Goal: Information Seeking & Learning: Learn about a topic

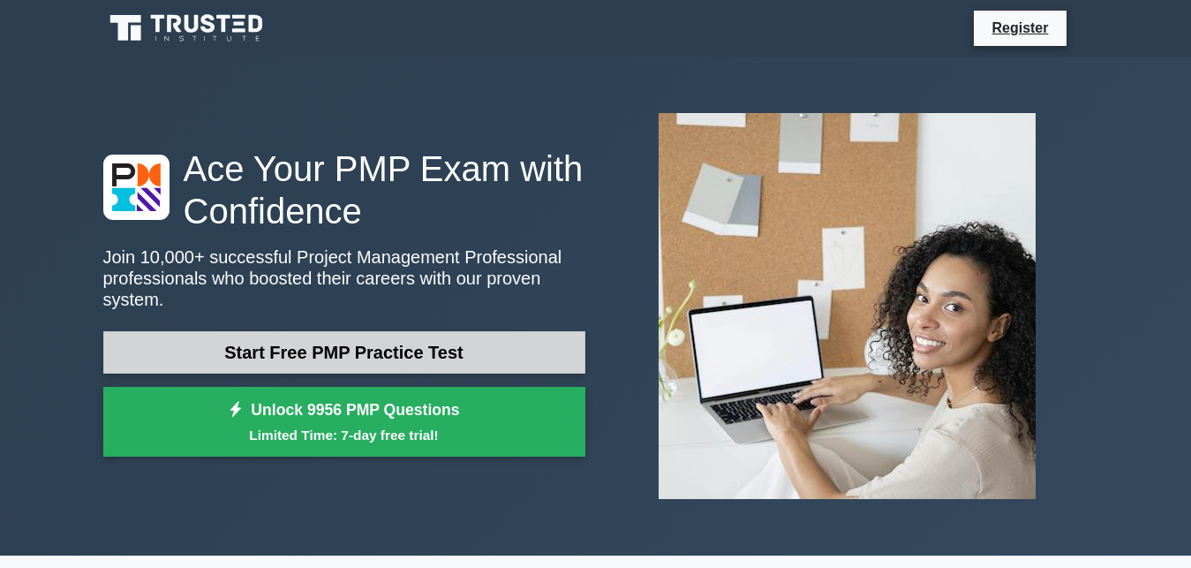
click at [340, 338] on link "Start Free PMP Practice Test" at bounding box center [344, 352] width 482 height 42
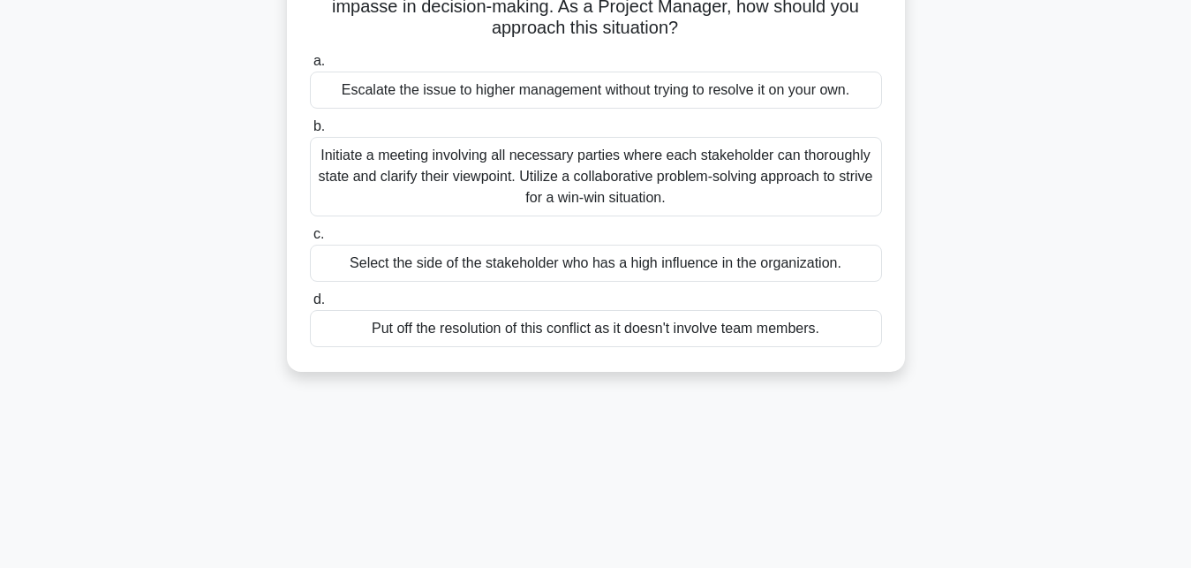
scroll to position [193, 0]
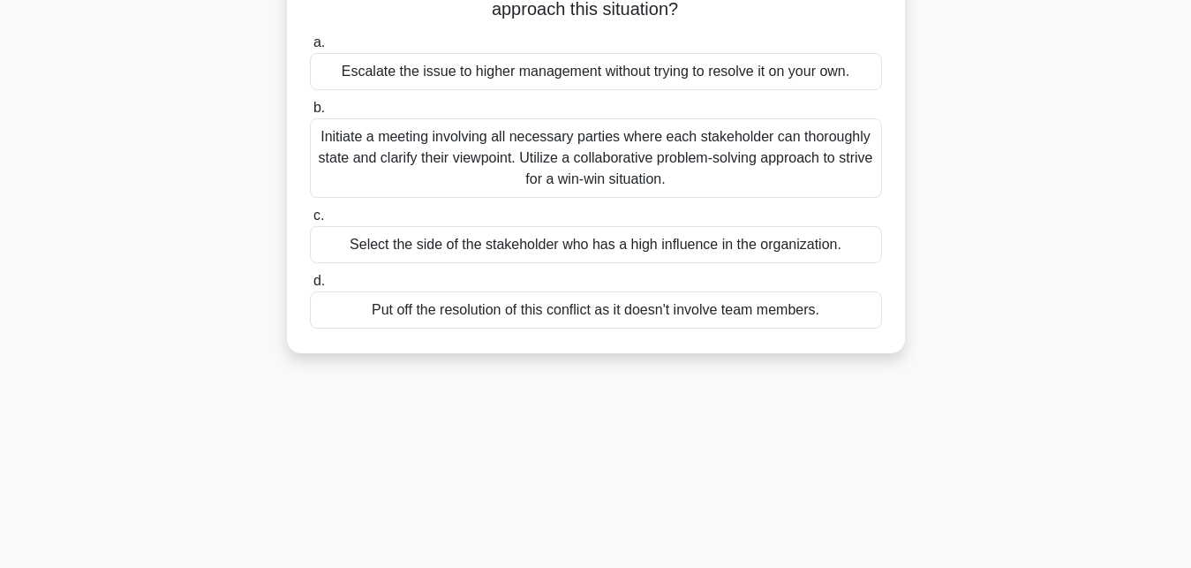
click at [318, 108] on span "b." at bounding box center [319, 107] width 11 height 15
click at [310, 108] on input "b. Initiate a meeting involving all necessary parties where each stakeholder ca…" at bounding box center [310, 107] width 0 height 11
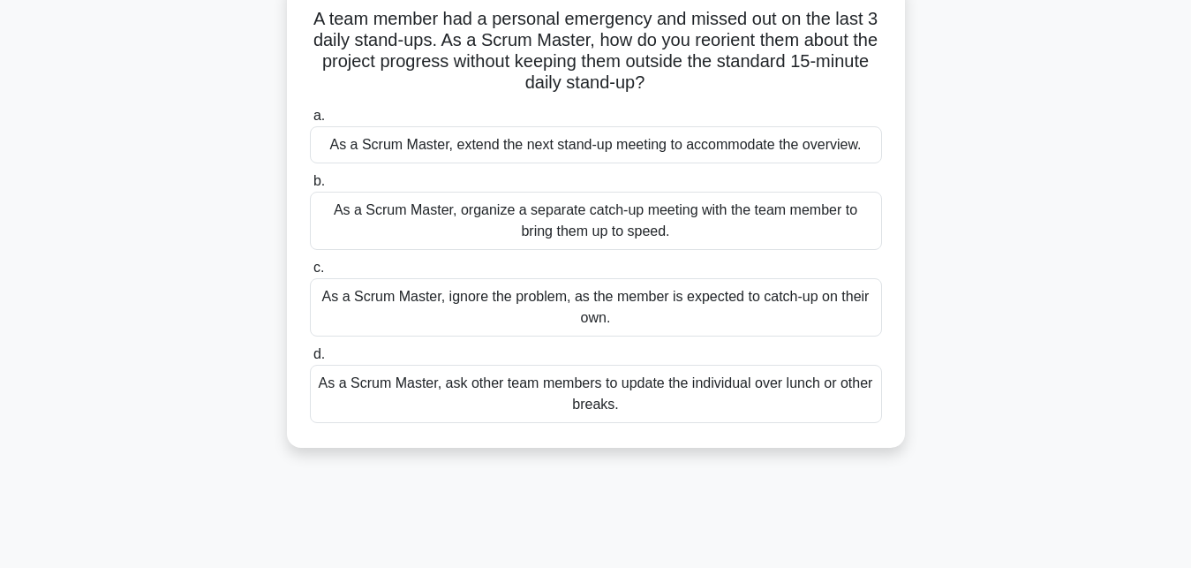
scroll to position [125, 0]
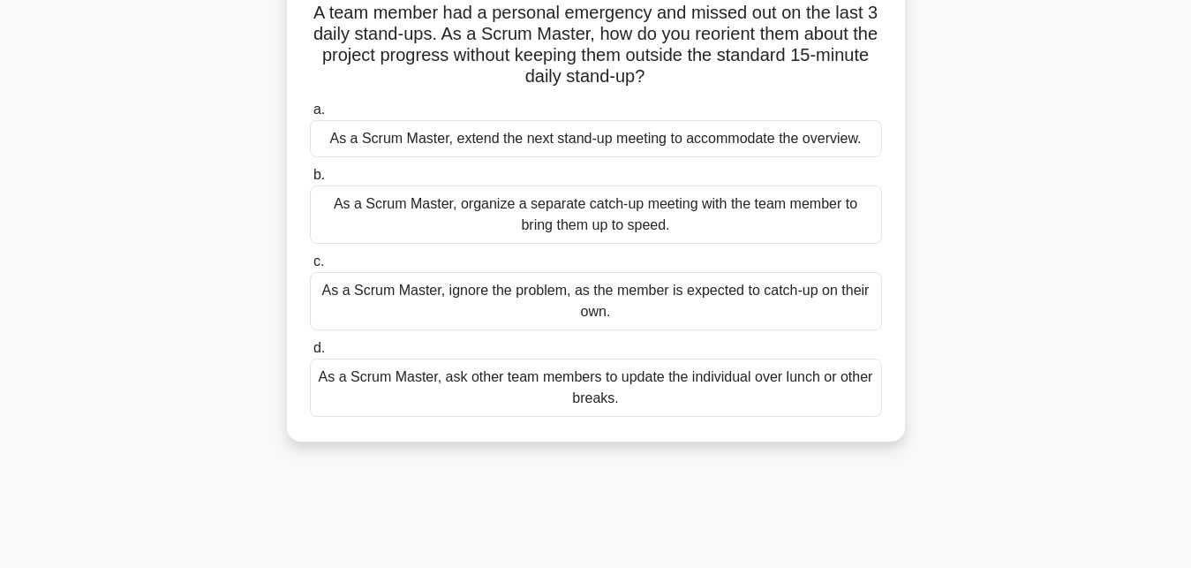
click at [322, 178] on span "b." at bounding box center [319, 174] width 11 height 15
click at [310, 178] on input "b. As a Scrum Master, organize a separate catch-up meeting with the team member…" at bounding box center [310, 175] width 0 height 11
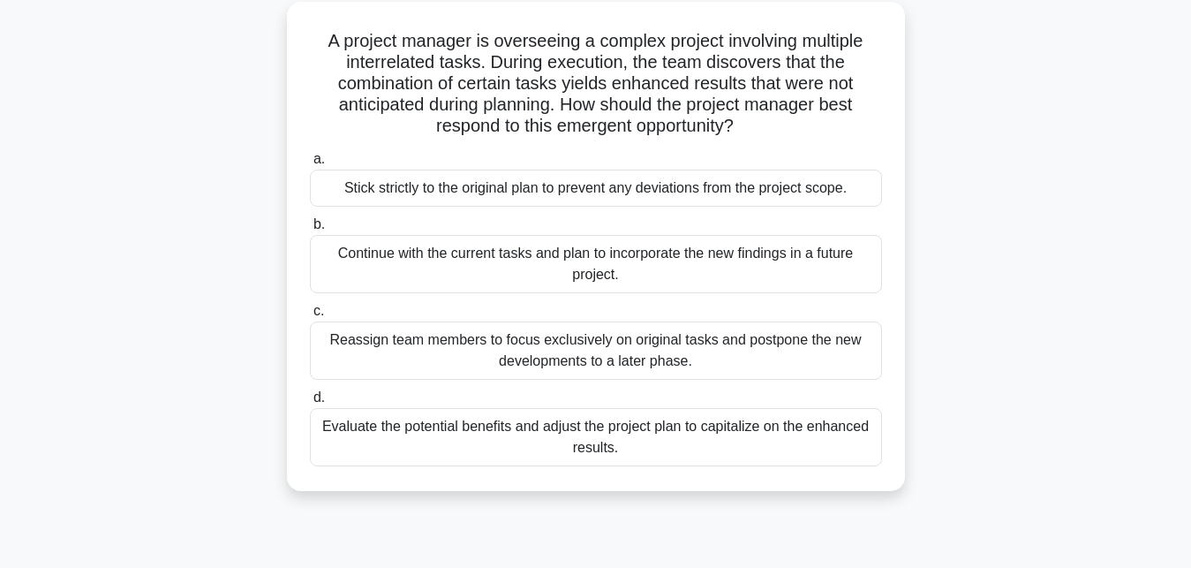
scroll to position [98, 0]
drag, startPoint x: 319, startPoint y: 161, endPoint x: 324, endPoint y: 152, distance: 10.3
click at [324, 153] on label "a. Stick strictly to the original plan to prevent any deviations from the proje…" at bounding box center [596, 176] width 572 height 58
click at [319, 157] on span "a." at bounding box center [319, 157] width 11 height 15
click at [310, 157] on input "a. Stick strictly to the original plan to prevent any deviations from the proje…" at bounding box center [310, 158] width 0 height 11
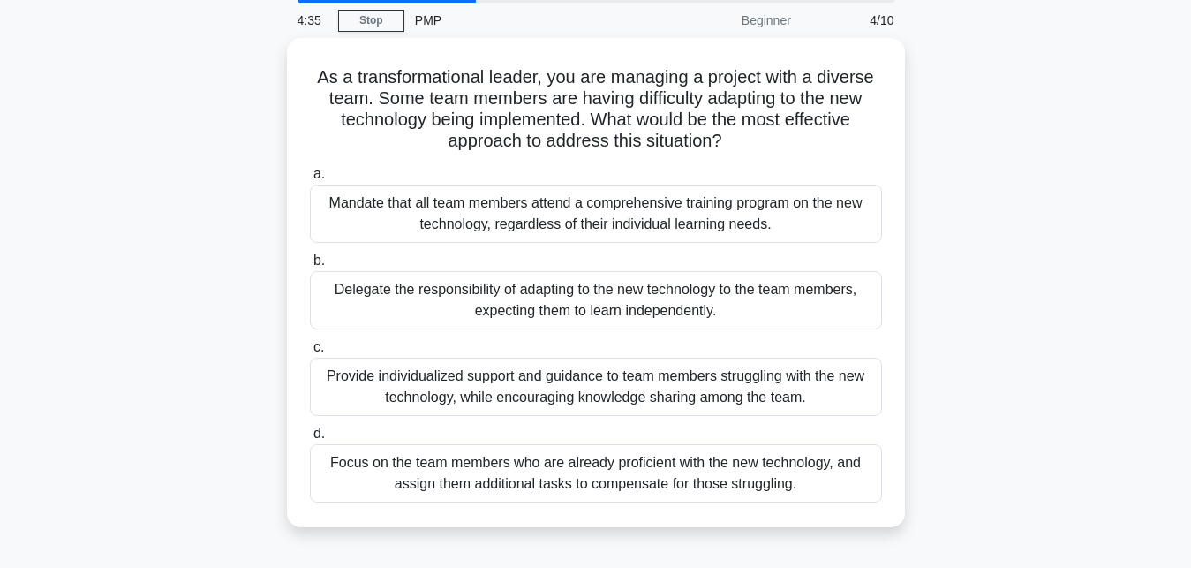
scroll to position [61, 0]
click at [316, 352] on span "c." at bounding box center [319, 346] width 11 height 15
click at [310, 352] on input "c. Provide individualized support and guidance to team members struggling with …" at bounding box center [310, 347] width 0 height 11
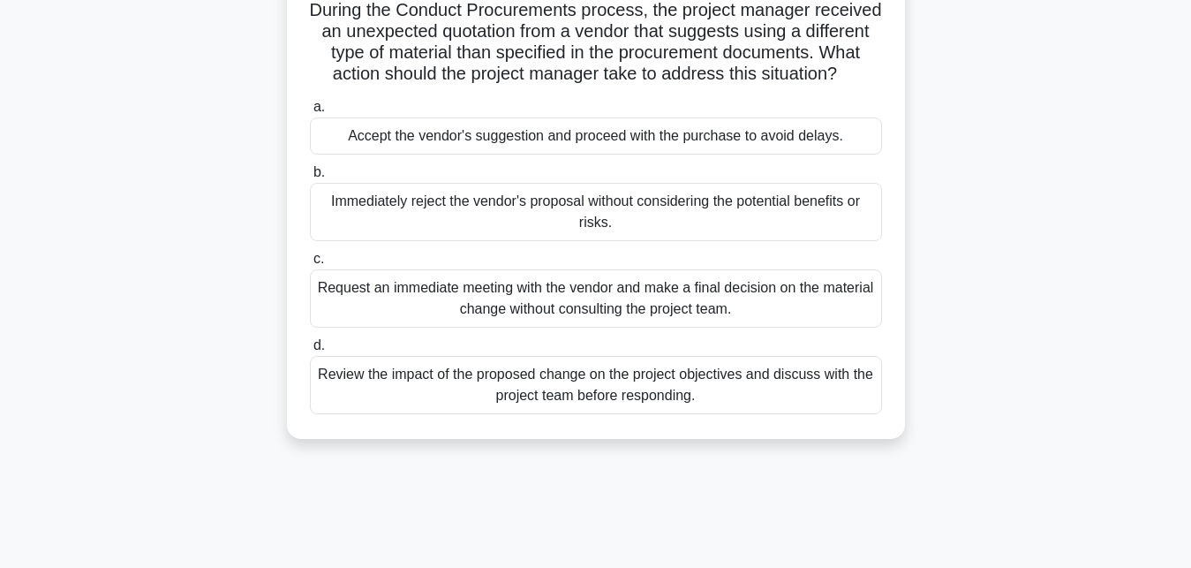
scroll to position [137, 0]
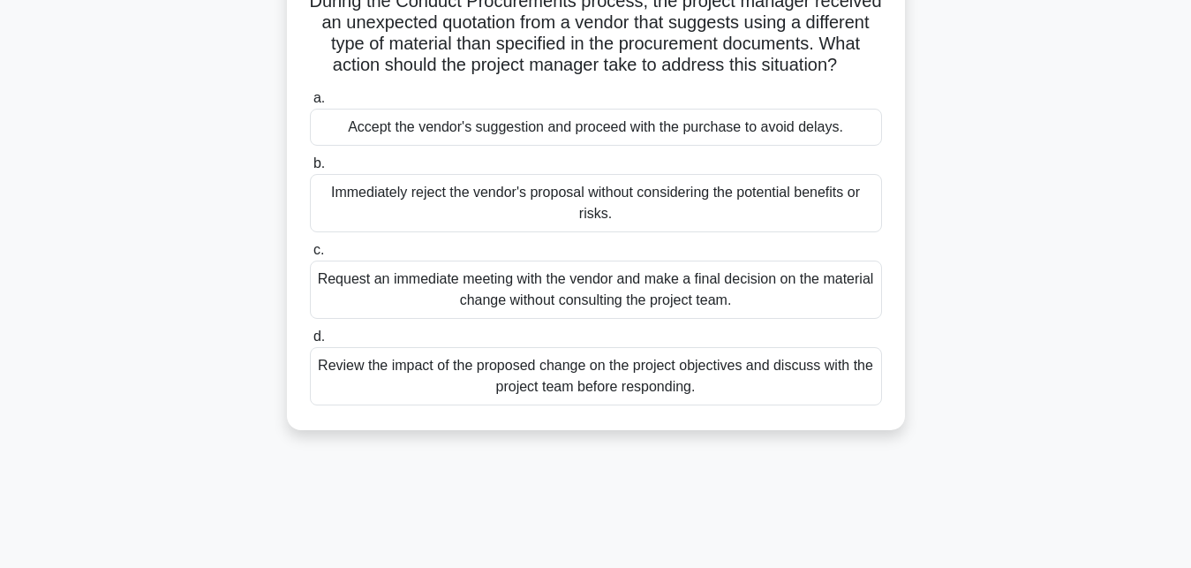
click at [318, 337] on span "d." at bounding box center [319, 336] width 11 height 15
click at [310, 337] on input "d. Review the impact of the proposed change on the project objectives and discu…" at bounding box center [310, 336] width 0 height 11
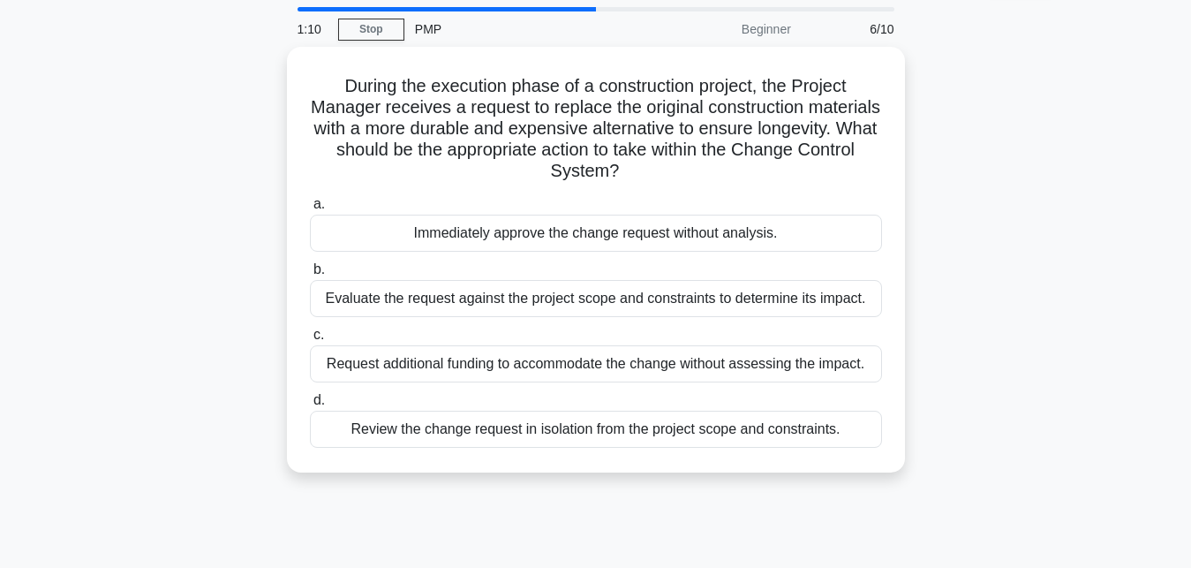
scroll to position [79, 0]
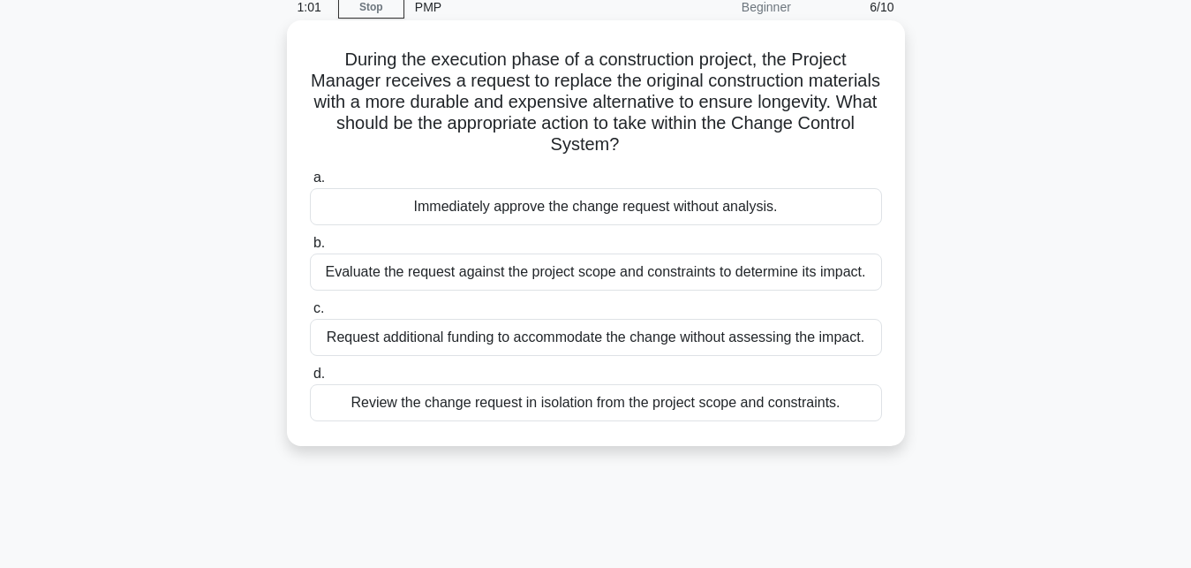
click at [321, 245] on span "b." at bounding box center [319, 242] width 11 height 15
click at [310, 245] on input "b. Evaluate the request against the project scope and constraints to determine …" at bounding box center [310, 243] width 0 height 11
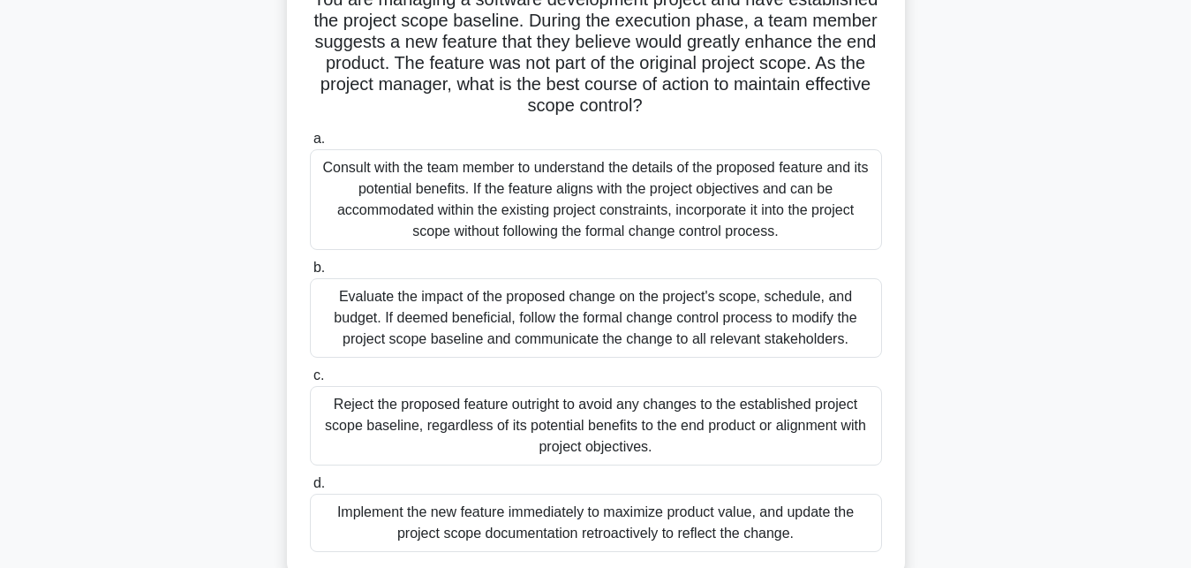
scroll to position [160, 0]
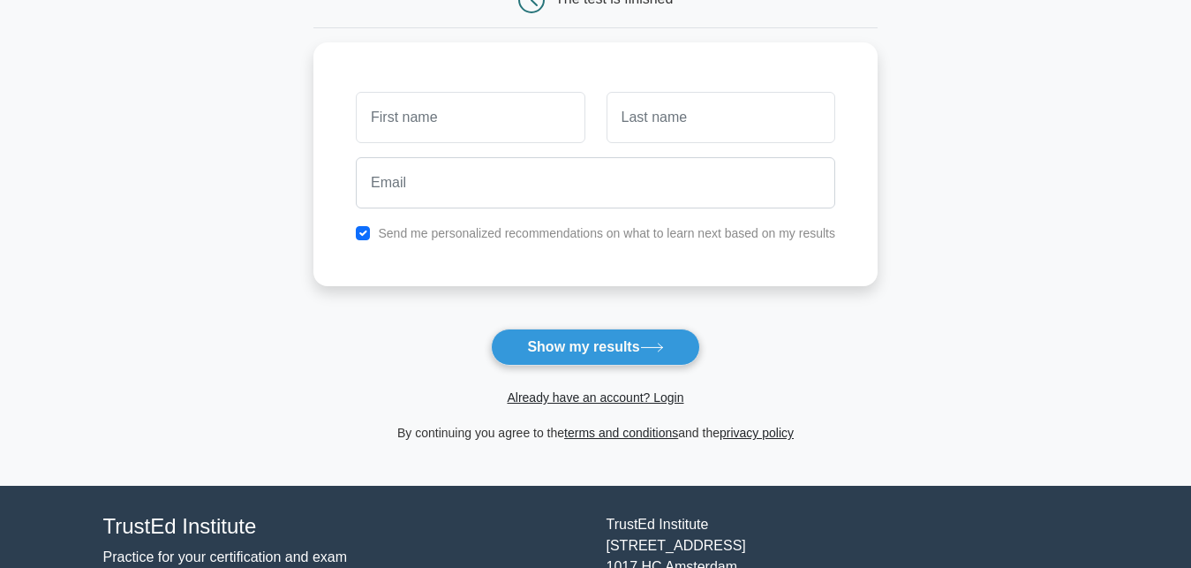
scroll to position [211, 0]
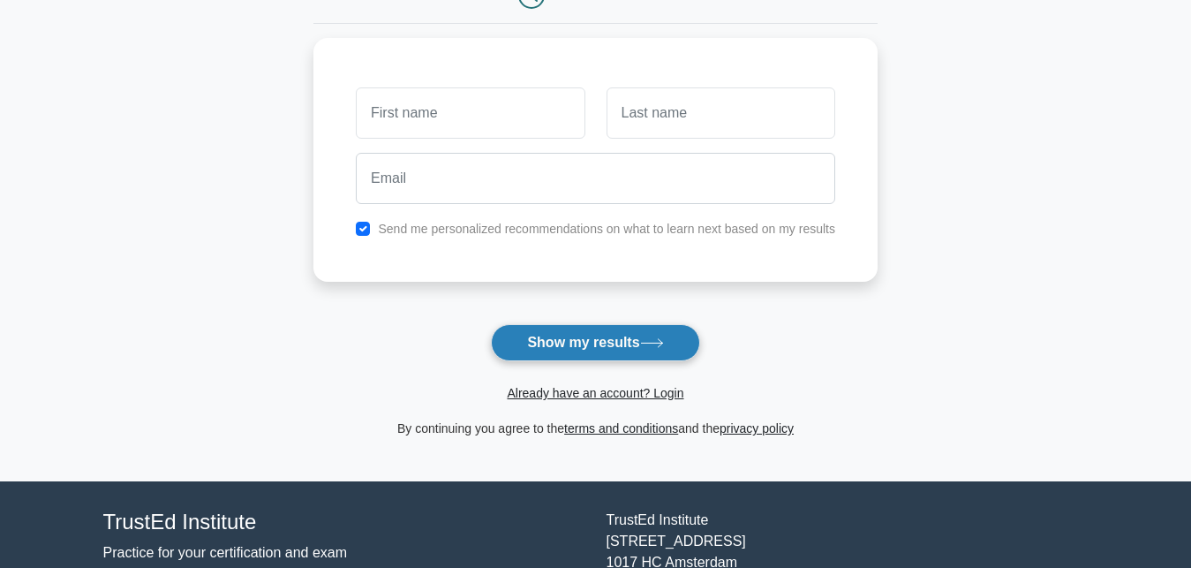
click at [667, 336] on button "Show my results" at bounding box center [595, 342] width 208 height 37
click at [662, 343] on icon at bounding box center [652, 343] width 24 height 10
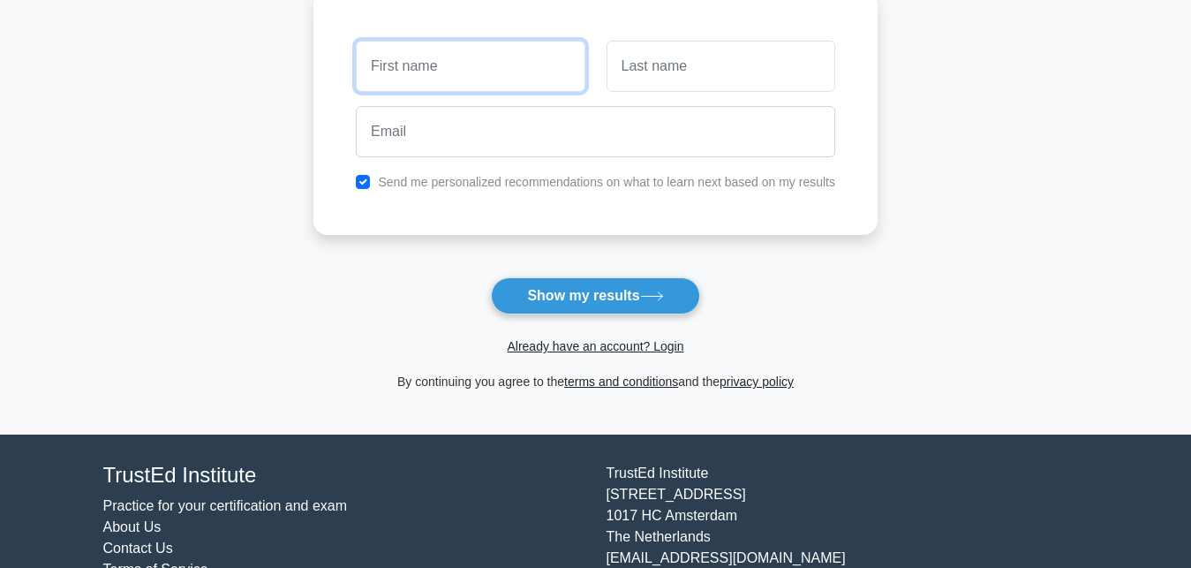
scroll to position [216, 0]
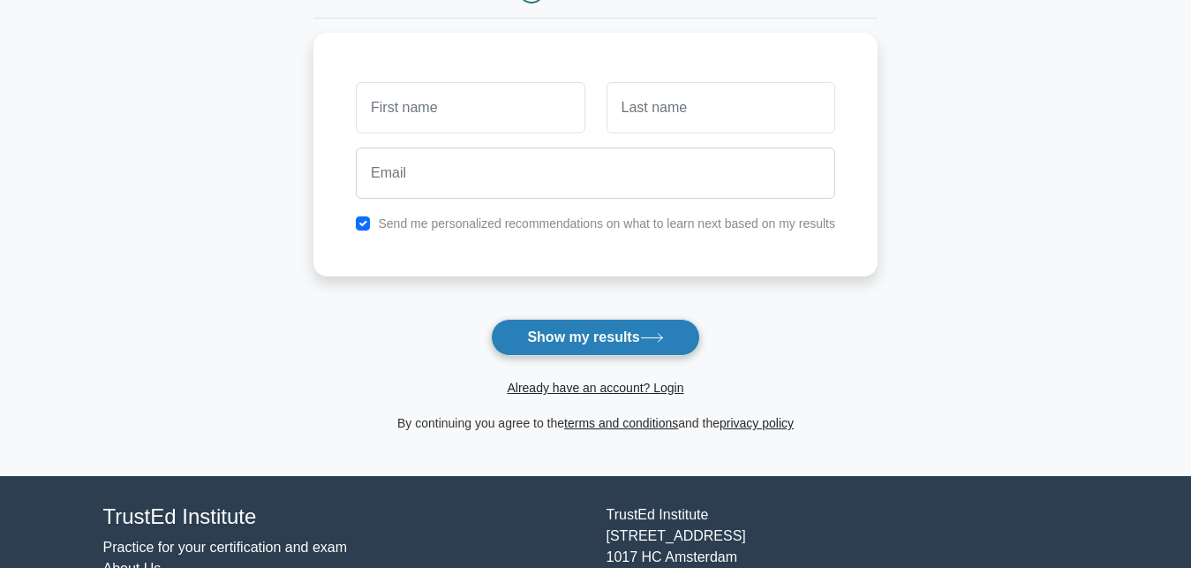
click at [584, 340] on button "Show my results" at bounding box center [595, 337] width 208 height 37
click at [582, 337] on button "Show my results" at bounding box center [595, 337] width 208 height 37
click at [585, 332] on button "Show my results" at bounding box center [595, 337] width 208 height 37
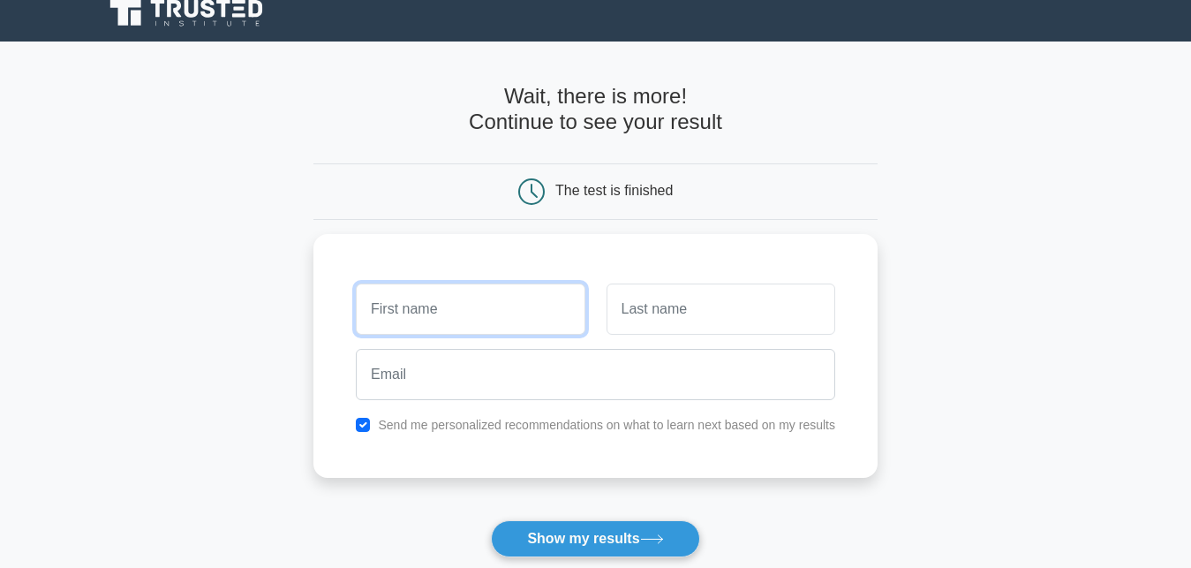
scroll to position [0, 0]
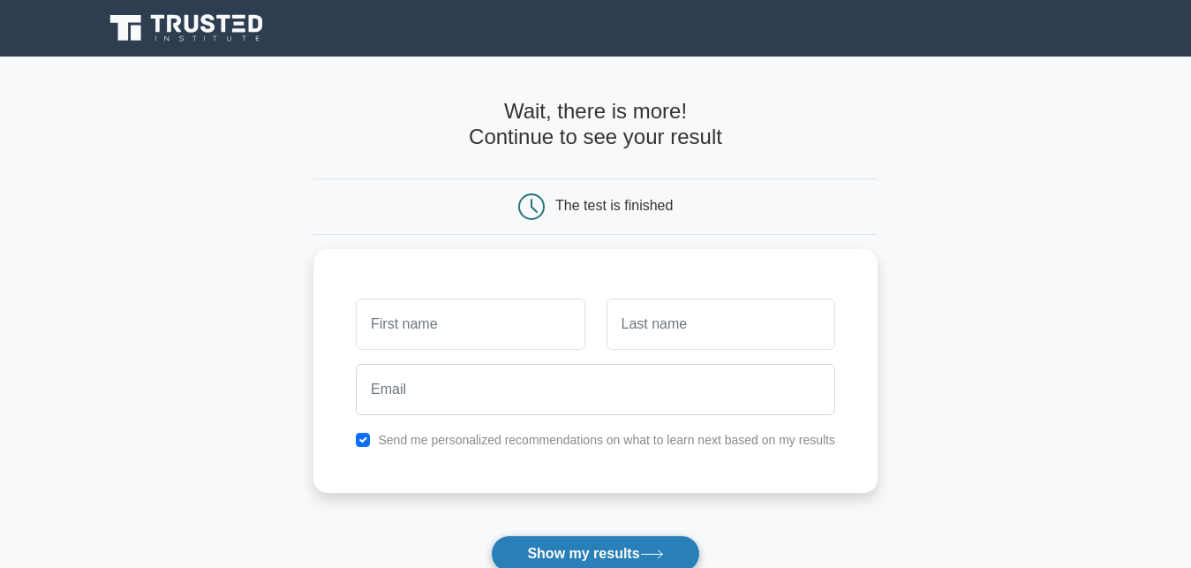
click at [618, 553] on button "Show my results" at bounding box center [595, 553] width 208 height 37
click at [1101, 215] on main "Wait, there is more! Continue to see your result The test is finished and the" at bounding box center [595, 375] width 1191 height 636
click at [1073, 195] on main "Wait, there is more! Continue to see your result The test is finished and the" at bounding box center [595, 375] width 1191 height 636
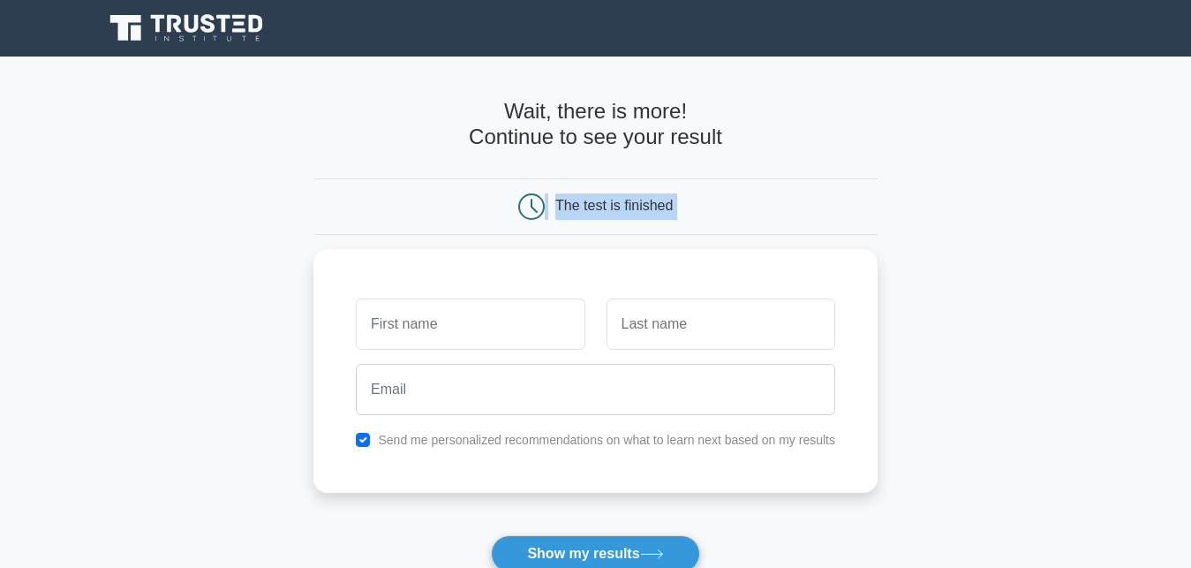
click at [1073, 195] on main "Wait, there is more! Continue to see your result The test is finished and the" at bounding box center [595, 375] width 1191 height 636
drag, startPoint x: 1073, startPoint y: 195, endPoint x: 1063, endPoint y: 160, distance: 36.6
click at [1073, 194] on main "Wait, there is more! Continue to see your result The test is finished and the" at bounding box center [595, 375] width 1191 height 636
click at [1031, 112] on main "Wait, there is more! Continue to see your result The test is finished and the" at bounding box center [595, 375] width 1191 height 636
